Goal: Task Accomplishment & Management: Manage account settings

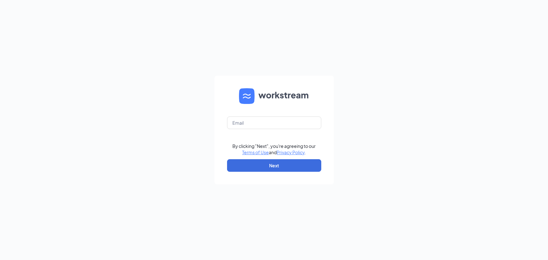
type input "[EMAIL_ADDRESS][DOMAIN_NAME]"
click at [244, 121] on input "text" at bounding box center [274, 122] width 94 height 13
type input "chloejones973@gmail.com"
click at [264, 164] on button "Next" at bounding box center [274, 165] width 94 height 13
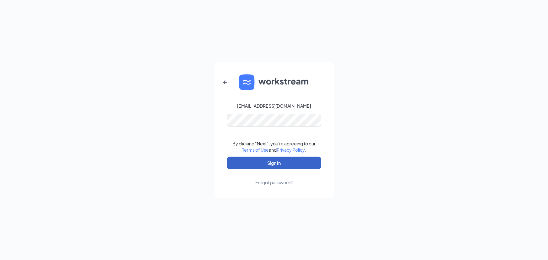
click at [259, 164] on button "Sign In" at bounding box center [274, 163] width 94 height 13
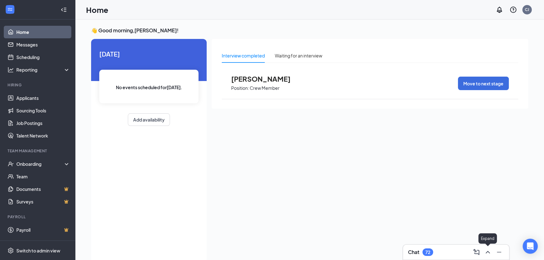
click at [484, 248] on icon "ChevronUp" at bounding box center [488, 252] width 8 height 8
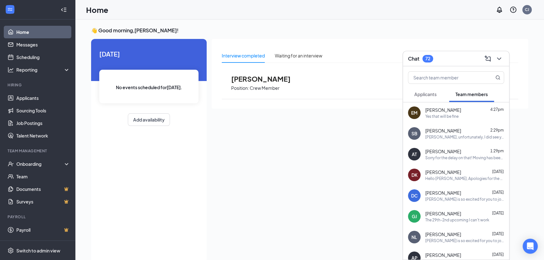
click at [429, 98] on button "Applicants" at bounding box center [425, 94] width 35 height 16
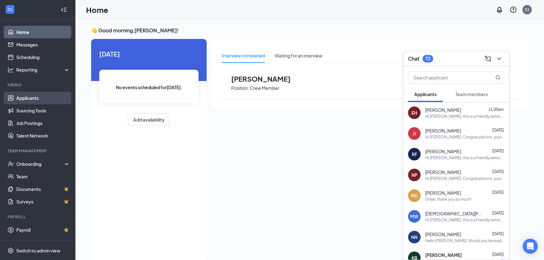
click at [33, 97] on link "Applicants" at bounding box center [43, 98] width 54 height 13
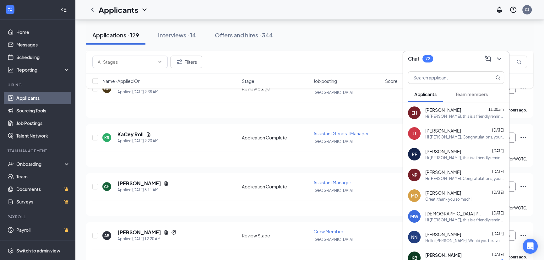
scroll to position [428, 0]
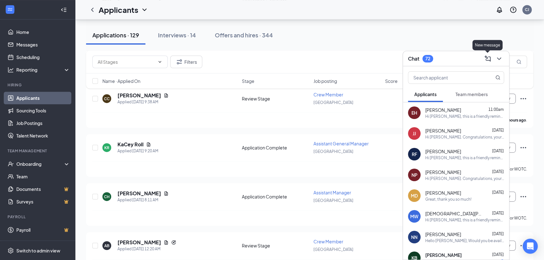
click at [490, 62] on button at bounding box center [487, 59] width 10 height 10
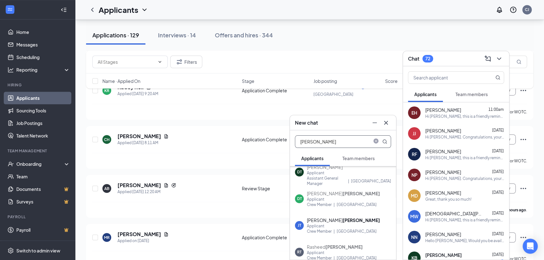
scroll to position [0, 0]
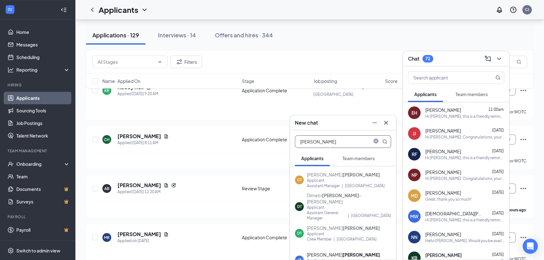
type input "[PERSON_NAME]"
click at [359, 160] on span "Team members" at bounding box center [358, 158] width 32 height 6
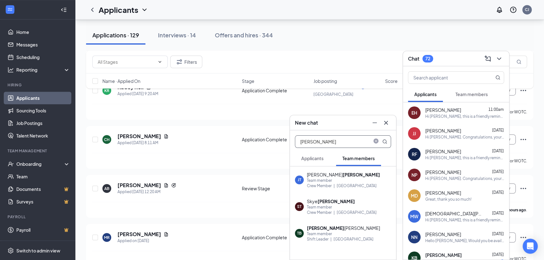
drag, startPoint x: 319, startPoint y: 140, endPoint x: 295, endPoint y: 140, distance: 23.2
click at [295, 140] on input "[PERSON_NAME]" at bounding box center [332, 142] width 74 height 12
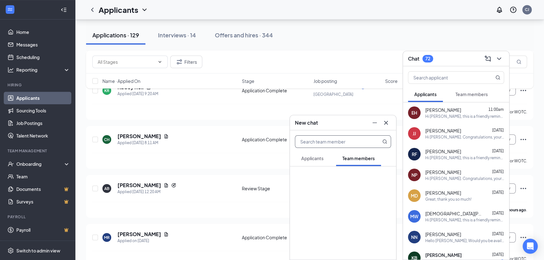
click at [388, 121] on icon "Cross" at bounding box center [386, 123] width 8 height 8
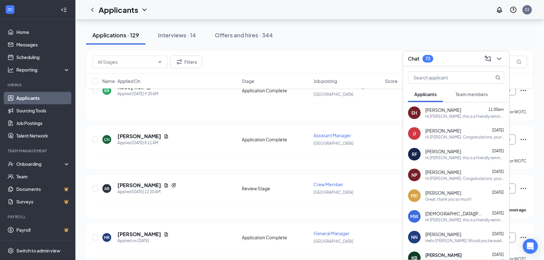
click at [364, 59] on div "Filters" at bounding box center [309, 62] width 434 height 13
click at [449, 241] on div "Hello [PERSON_NAME], Would you be available to come in for an interview [DATE][…" at bounding box center [464, 240] width 79 height 5
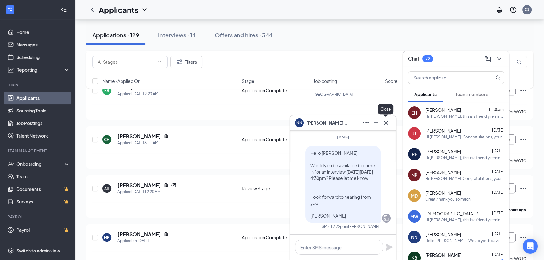
click at [383, 125] on icon "Cross" at bounding box center [386, 123] width 8 height 8
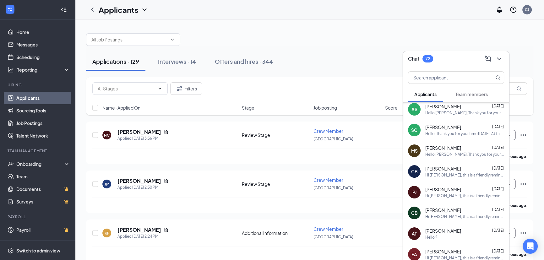
scroll to position [285, 0]
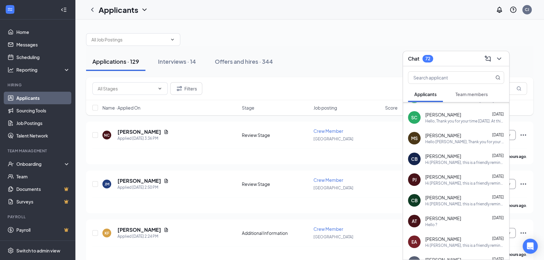
click at [354, 118] on div "Filters Name · Applied On Stage Job posting Score" at bounding box center [309, 99] width 447 height 44
click at [495, 59] on icon "ChevronDown" at bounding box center [499, 59] width 8 height 8
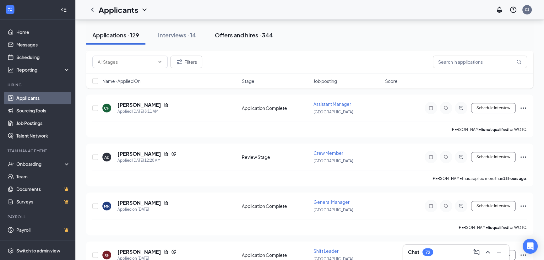
scroll to position [514, 0]
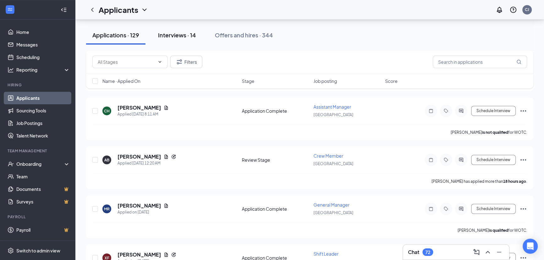
click at [195, 40] on button "Interviews · 14" at bounding box center [177, 35] width 51 height 19
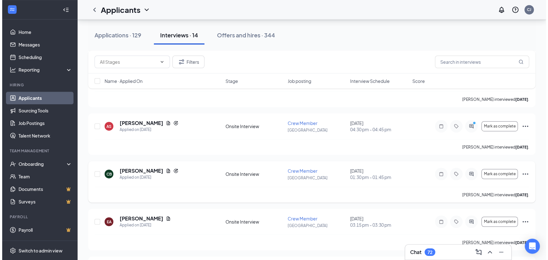
scroll to position [416, 0]
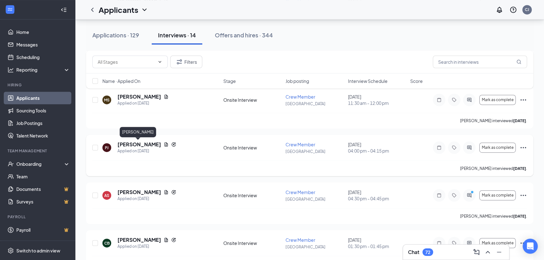
click at [124, 142] on h5 "[PERSON_NAME]" at bounding box center [139, 144] width 44 height 7
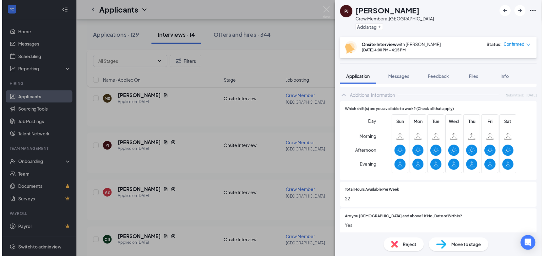
scroll to position [323, 0]
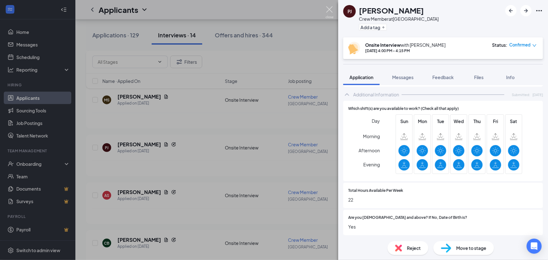
click at [330, 11] on img at bounding box center [329, 12] width 8 height 12
